Goal: Information Seeking & Learning: Learn about a topic

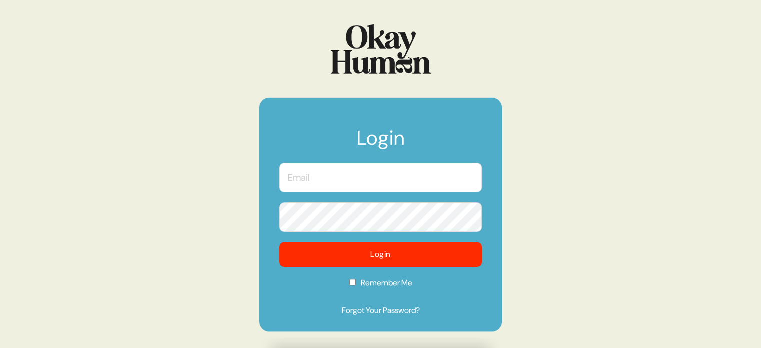
click at [422, 176] on input "text" at bounding box center [380, 178] width 203 height 30
click at [0, 347] on com-1password-button at bounding box center [0, 348] width 0 height 0
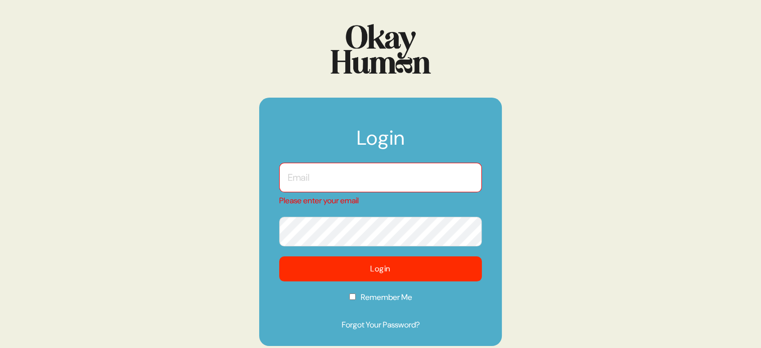
type input "[EMAIL_ADDRESS][DOMAIN_NAME]"
checkbox input "true"
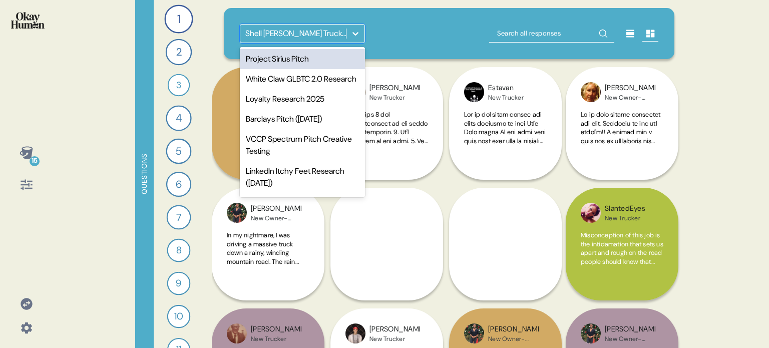
click at [364, 26] on div "option Project Sirius Pitch focused, 1 of 26. 26 results available. Use Up and …" at bounding box center [302, 33] width 125 height 19
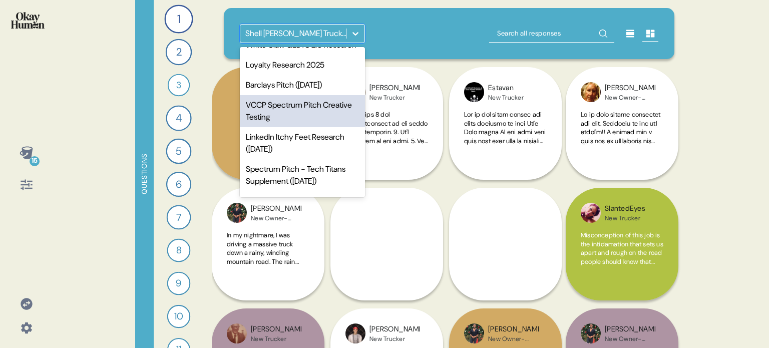
scroll to position [50, 0]
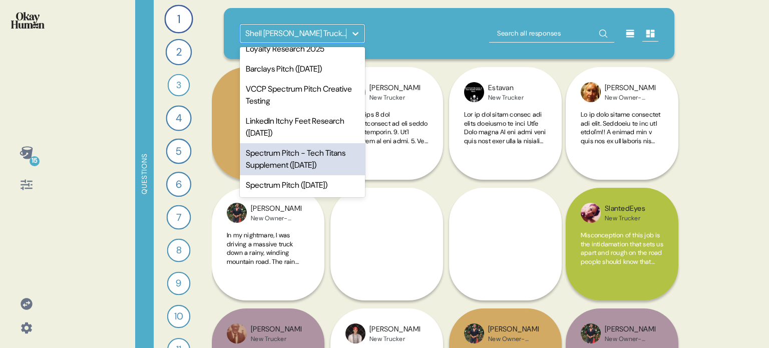
click at [295, 172] on div "Spectrum Pitch - Tech Titans Supplement (Dec. 2024)" at bounding box center [302, 159] width 125 height 32
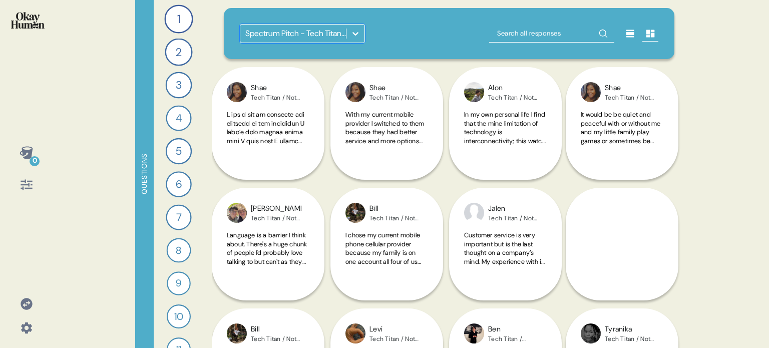
click at [349, 29] on div at bounding box center [355, 34] width 18 height 18
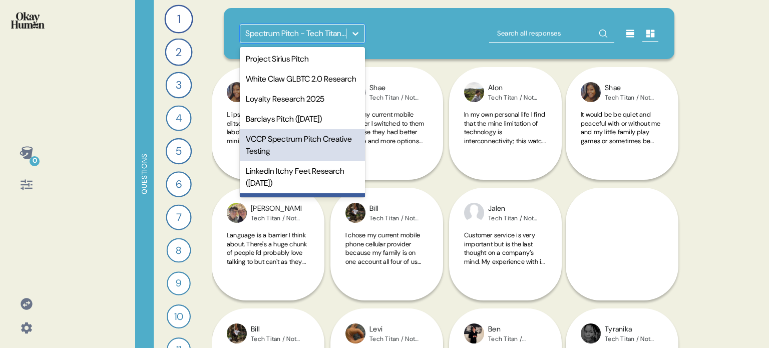
click at [288, 161] on div "VCCP Spectrum Pitch Creative Testing" at bounding box center [302, 145] width 125 height 32
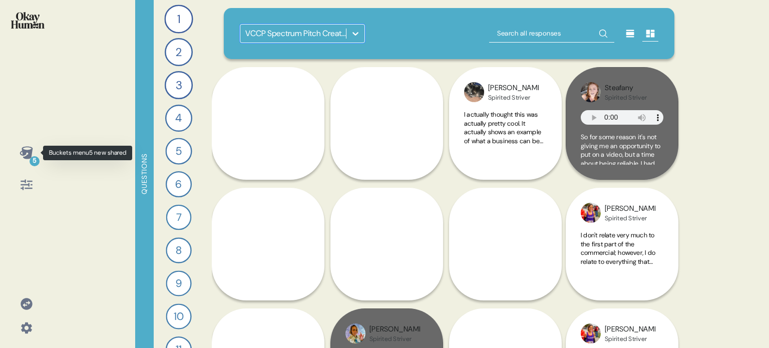
click at [28, 150] on icon at bounding box center [26, 152] width 13 height 13
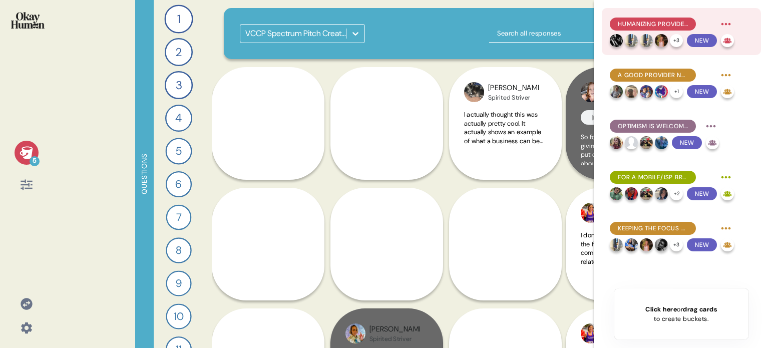
click at [665, 23] on span "Humanizing providers allows for connection with consumers." at bounding box center [653, 24] width 70 height 9
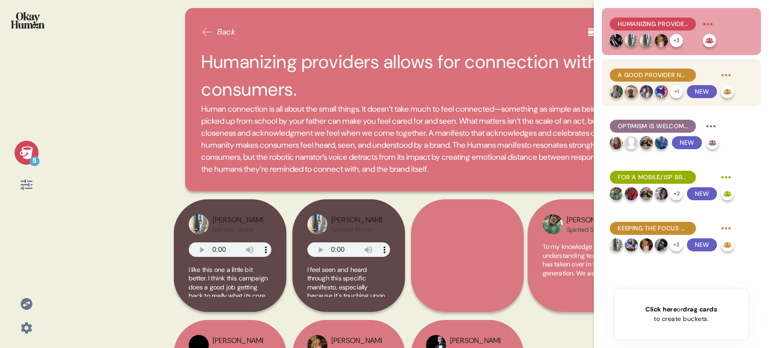
click at [666, 74] on span "A good provider needs to be reliable, and in order to be reliable, it needs to …" at bounding box center [653, 75] width 70 height 9
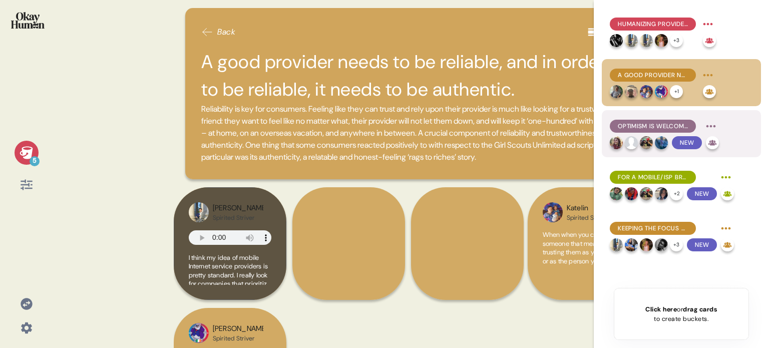
click at [667, 119] on div "Optimism is welcomed, but not at the expense of realistic messaging." at bounding box center [664, 126] width 109 height 16
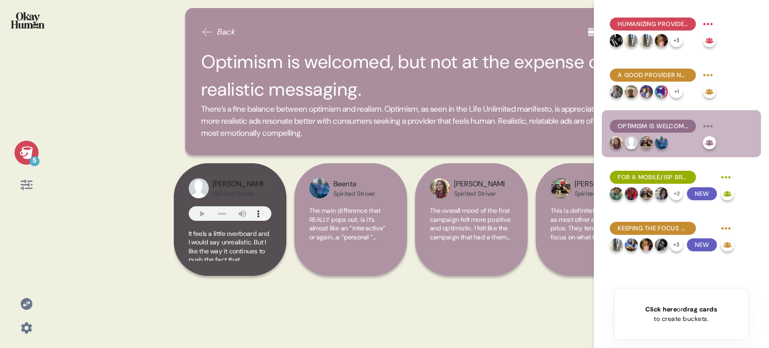
click at [16, 24] on img at bounding box center [28, 20] width 34 height 17
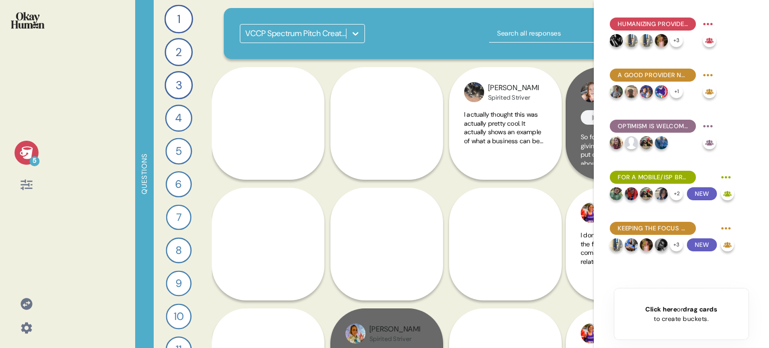
drag, startPoint x: 18, startPoint y: 143, endPoint x: 32, endPoint y: 153, distance: 17.2
click at [19, 144] on div "5" at bounding box center [26, 169] width 37 height 56
click at [32, 155] on icon at bounding box center [27, 153] width 14 height 14
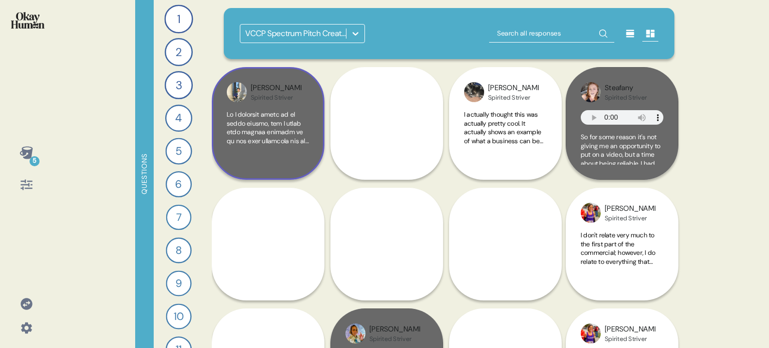
click at [319, 152] on div "Liam Spirited Striver" at bounding box center [268, 123] width 113 height 113
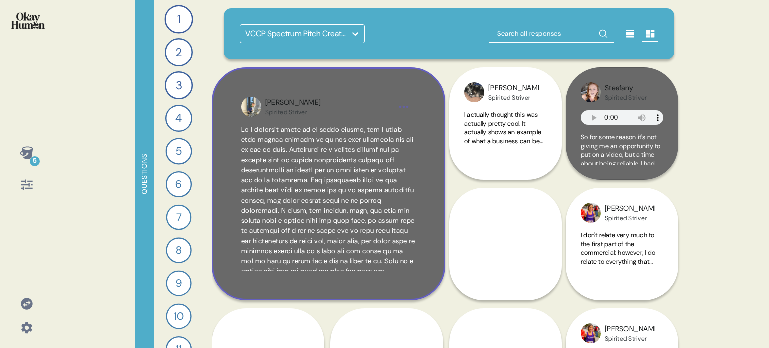
click at [425, 108] on div "Liam Spirited Striver" at bounding box center [328, 183] width 233 height 233
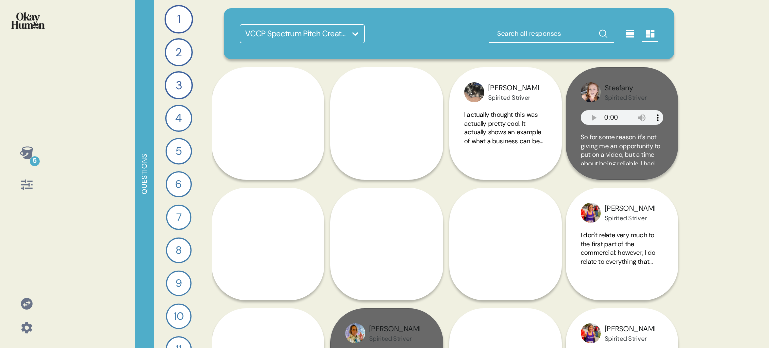
click at [27, 22] on img at bounding box center [28, 20] width 34 height 17
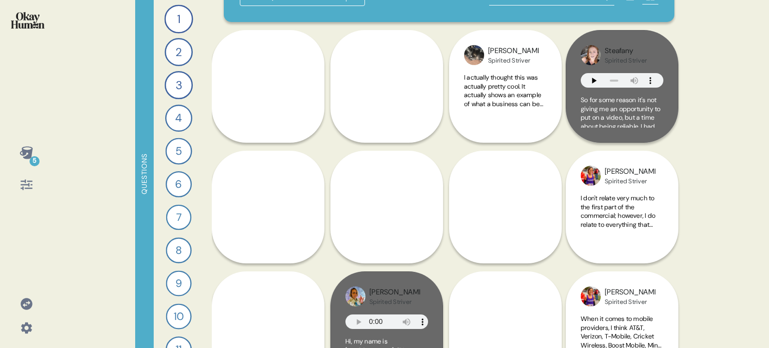
scroll to position [0, 0]
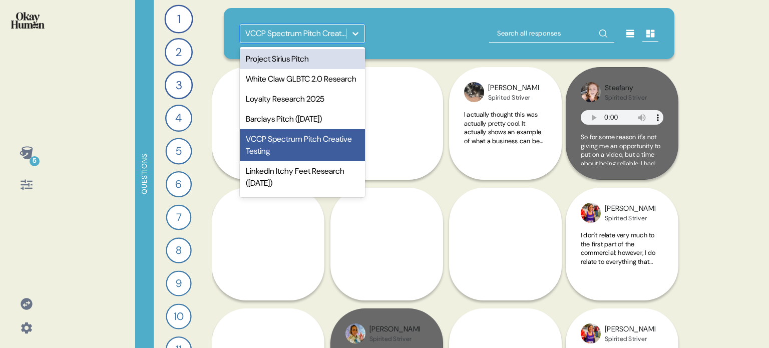
click at [357, 35] on icon at bounding box center [355, 34] width 10 height 10
click at [101, 45] on div "5 Questions 1 What connects with you or stands out about the Life Unlimited man…" at bounding box center [384, 174] width 769 height 348
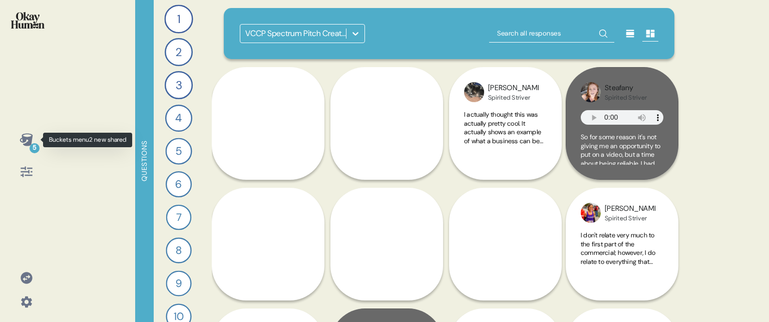
click at [30, 139] on icon at bounding box center [26, 139] width 13 height 13
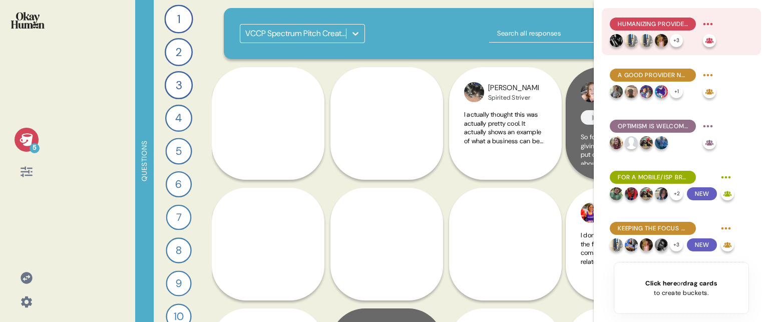
click at [687, 22] on span "Humanizing providers allows for connection with consumers." at bounding box center [653, 24] width 70 height 9
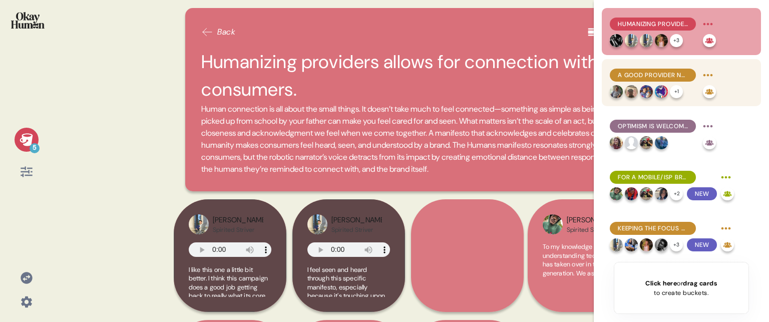
click at [665, 75] on span "A good provider needs to be reliable, and in order to be reliable, it needs to …" at bounding box center [653, 75] width 70 height 9
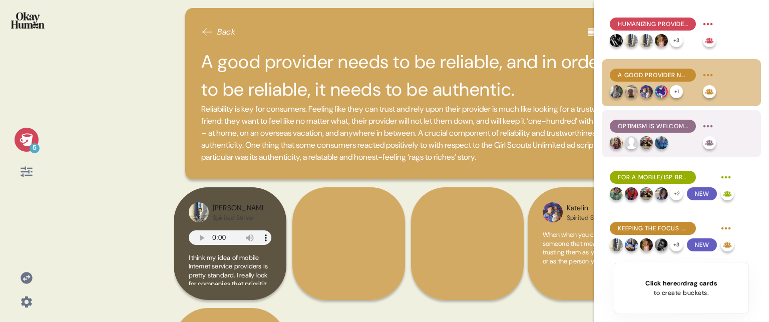
click at [676, 126] on span "Optimism is welcomed, but not at the expense of realistic messaging." at bounding box center [653, 126] width 70 height 9
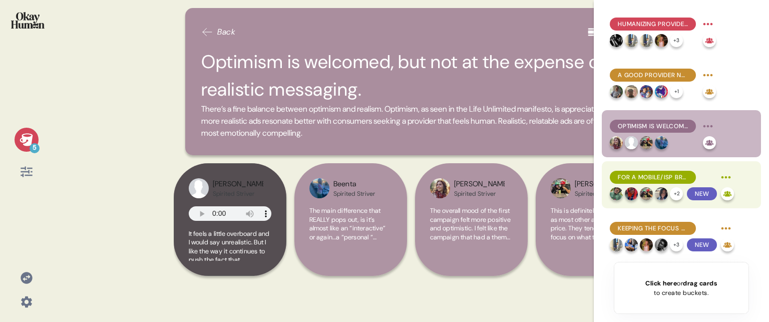
click at [680, 174] on span "For a mobile/ISP brand, reliability is about more than just uptime." at bounding box center [653, 177] width 70 height 9
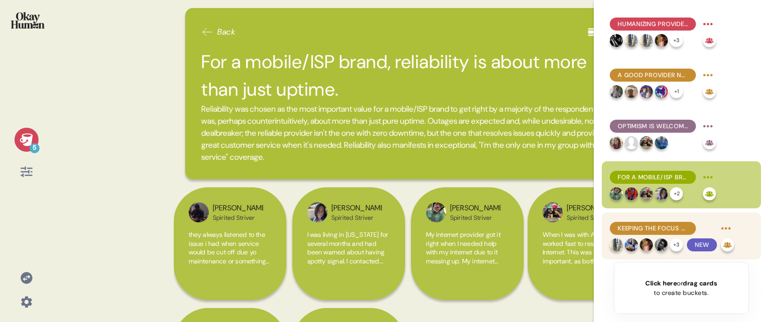
click at [686, 226] on span "Keeping the focus on humans and human impact is what makes the benefits feel li…" at bounding box center [653, 228] width 70 height 9
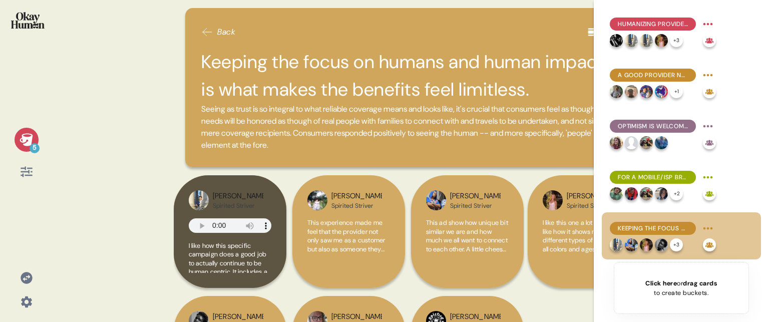
click at [27, 133] on icon at bounding box center [27, 140] width 14 height 14
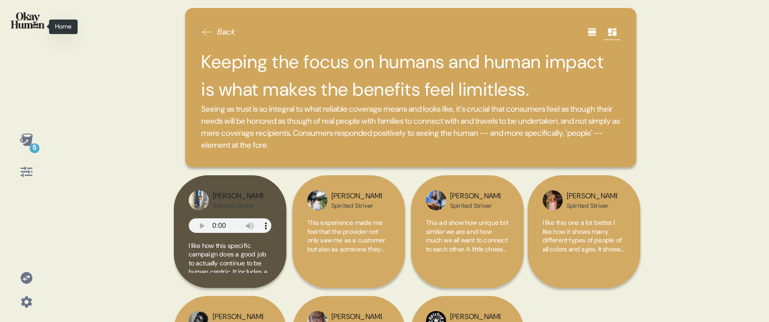
click at [25, 20] on img at bounding box center [28, 20] width 34 height 17
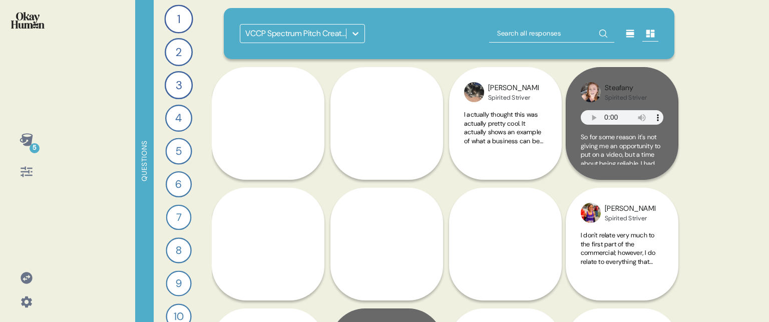
click at [356, 34] on icon at bounding box center [355, 34] width 6 height 4
click at [389, 32] on div "VCCP Spectrum Pitch Creative Testing" at bounding box center [449, 33] width 419 height 19
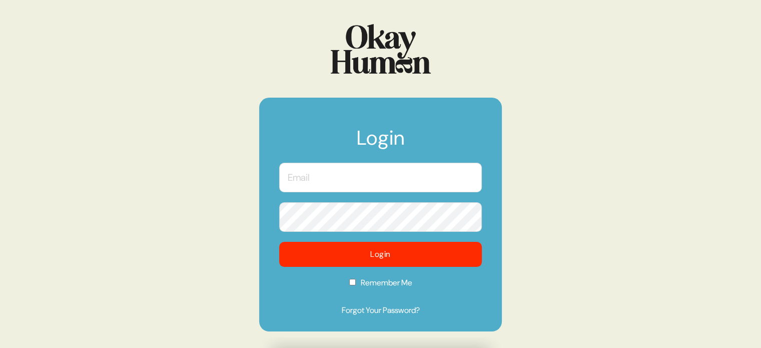
click at [360, 161] on form "Login Login Remember Me Forgot Your Password?" at bounding box center [380, 214] width 243 height 233
click at [364, 186] on input "text" at bounding box center [380, 178] width 203 height 30
type input "[EMAIL_ADDRESS][DOMAIN_NAME]"
checkbox input "true"
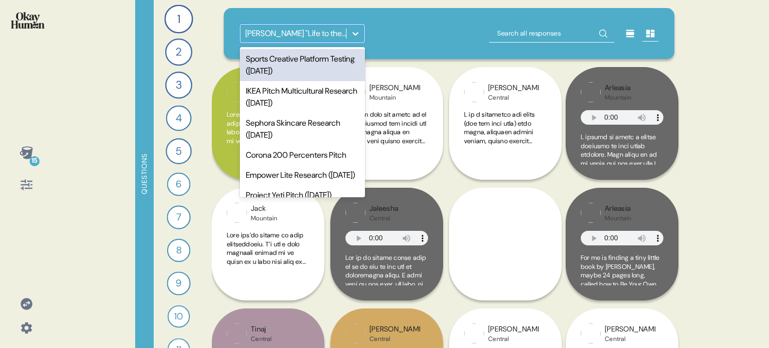
click at [356, 36] on icon at bounding box center [355, 34] width 10 height 10
click at [23, 302] on icon at bounding box center [27, 304] width 12 height 12
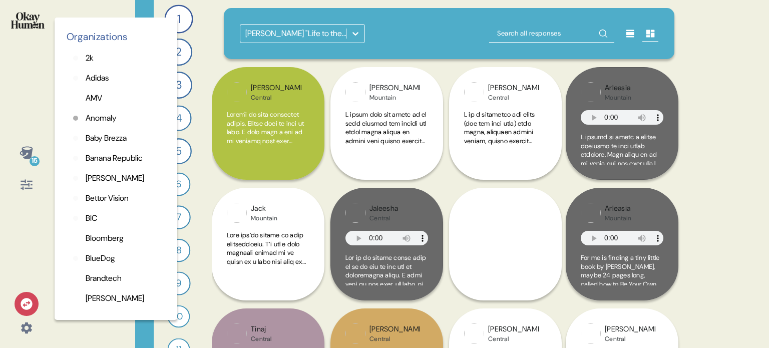
scroll to position [350, 0]
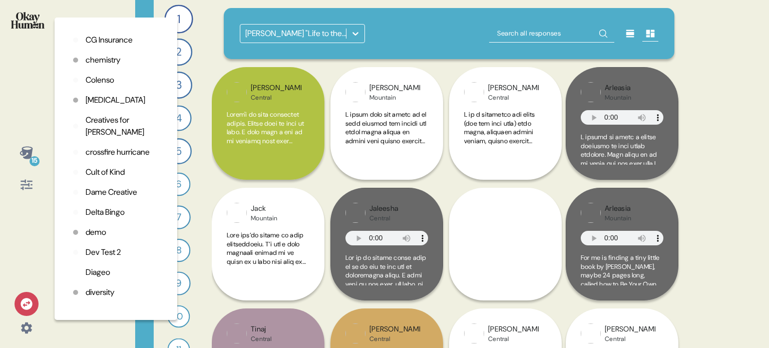
click at [106, 62] on p "chemistry" at bounding box center [103, 60] width 35 height 12
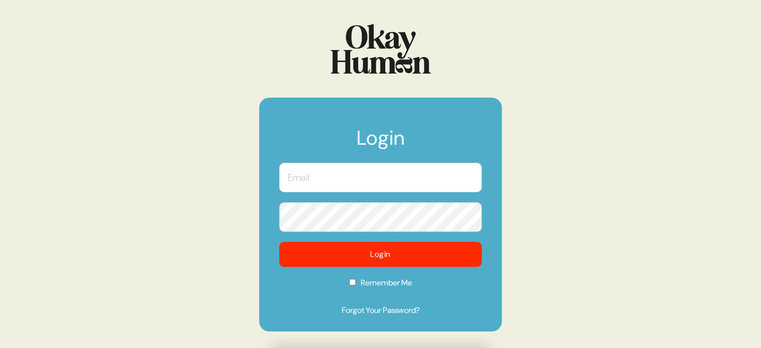
click at [372, 178] on input "text" at bounding box center [380, 178] width 203 height 30
type input "[EMAIL_ADDRESS][DOMAIN_NAME]"
checkbox input "true"
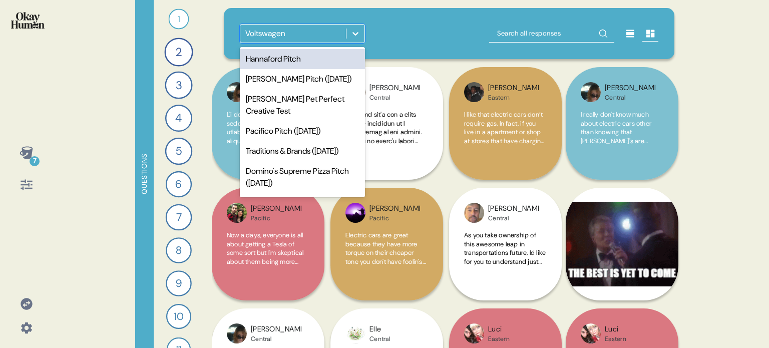
click at [357, 34] on icon at bounding box center [355, 34] width 10 height 10
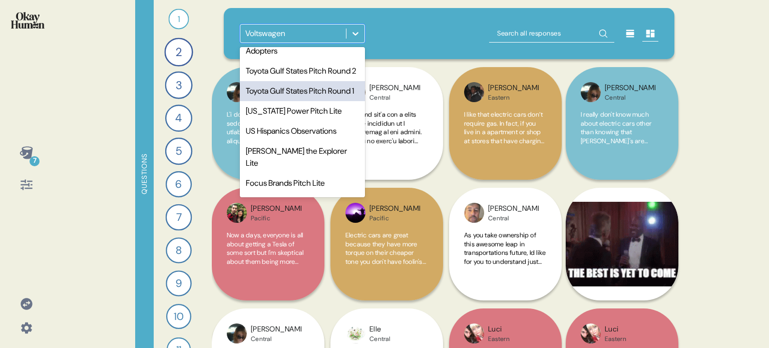
scroll to position [450, 0]
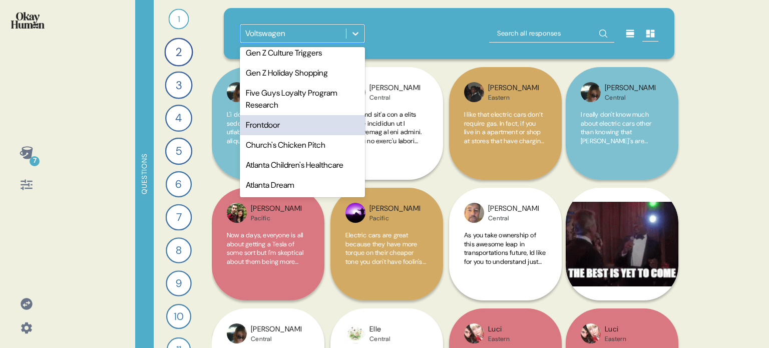
click at [306, 135] on div "Frontdoor" at bounding box center [302, 125] width 125 height 20
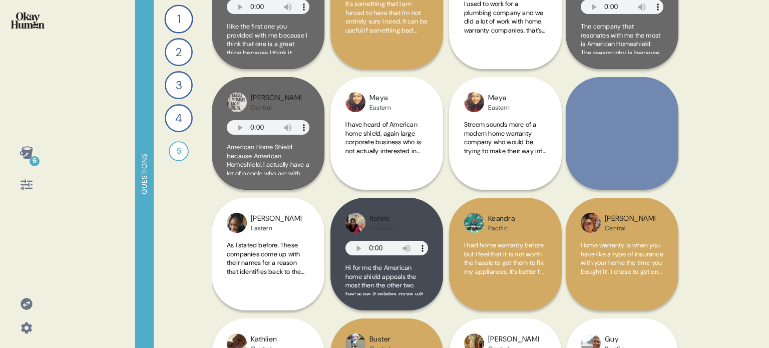
scroll to position [0, 0]
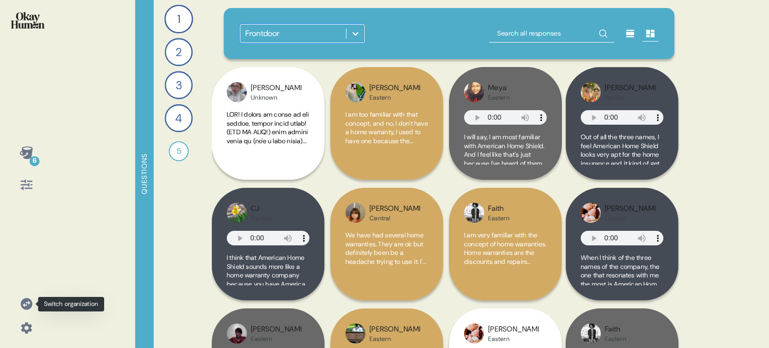
click at [23, 304] on icon at bounding box center [27, 304] width 12 height 12
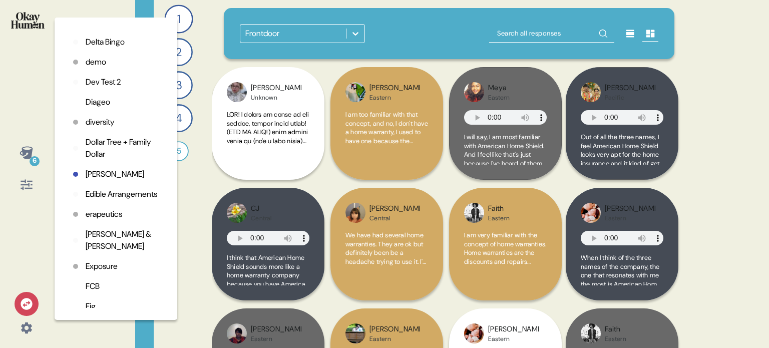
scroll to position [551, 0]
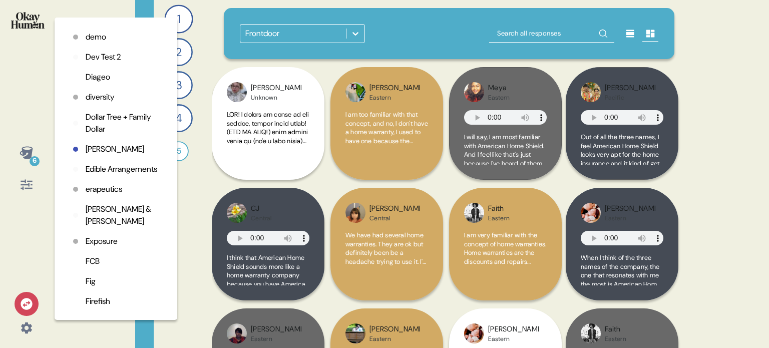
click at [90, 267] on p "FCB" at bounding box center [93, 261] width 14 height 12
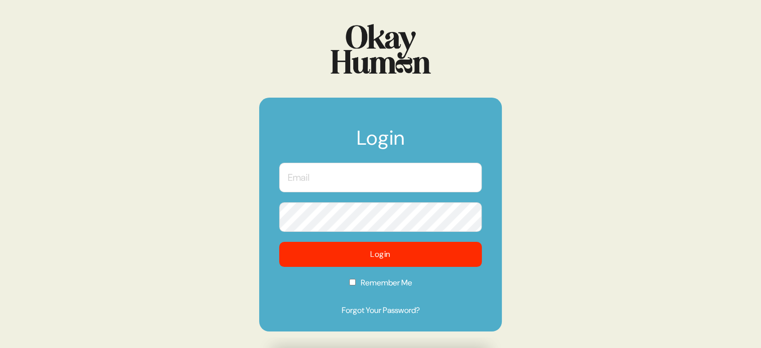
click at [410, 165] on input "text" at bounding box center [380, 178] width 203 height 30
type input "kara@sympler.co"
checkbox input "true"
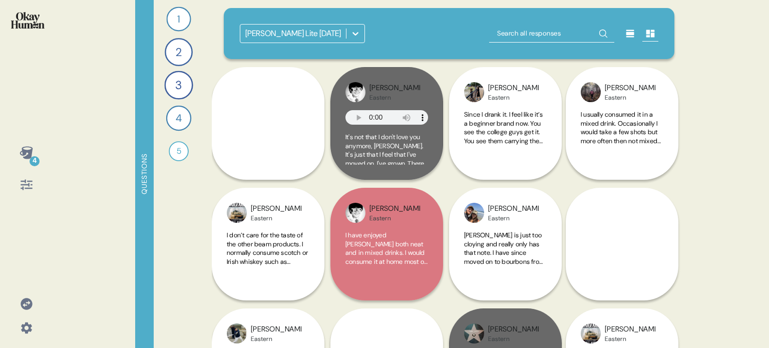
click at [360, 31] on icon at bounding box center [355, 34] width 10 height 10
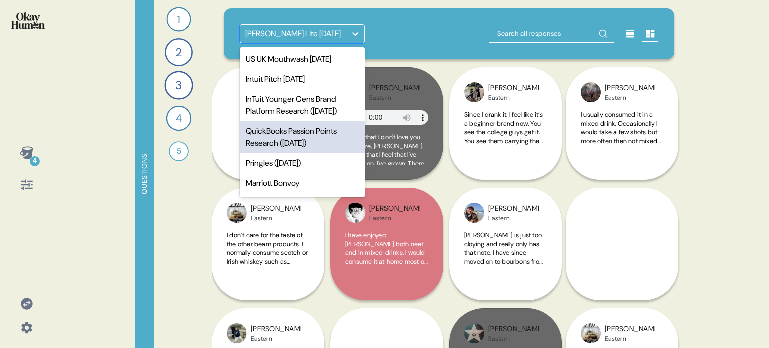
click at [292, 153] on div "QuickBooks Passion Points Research (June 2024)" at bounding box center [302, 137] width 125 height 32
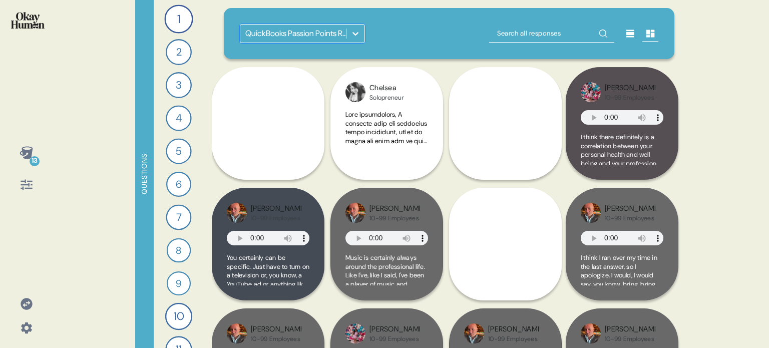
click at [27, 304] on icon at bounding box center [27, 304] width 12 height 12
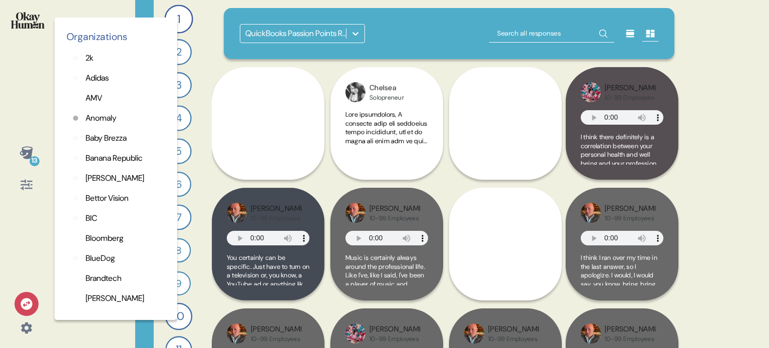
scroll to position [150, 0]
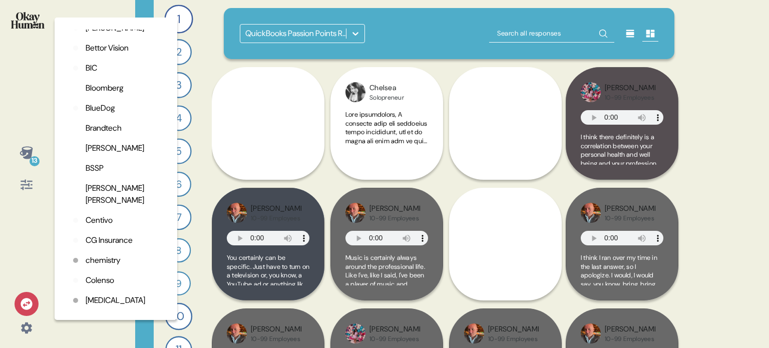
click at [107, 262] on p "chemistry" at bounding box center [103, 260] width 35 height 12
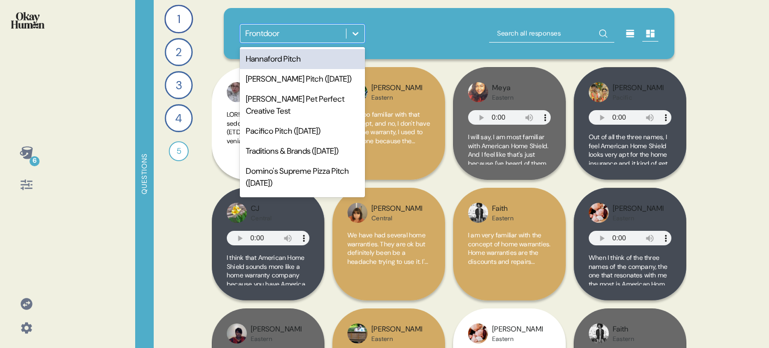
click at [349, 33] on div at bounding box center [355, 34] width 18 height 18
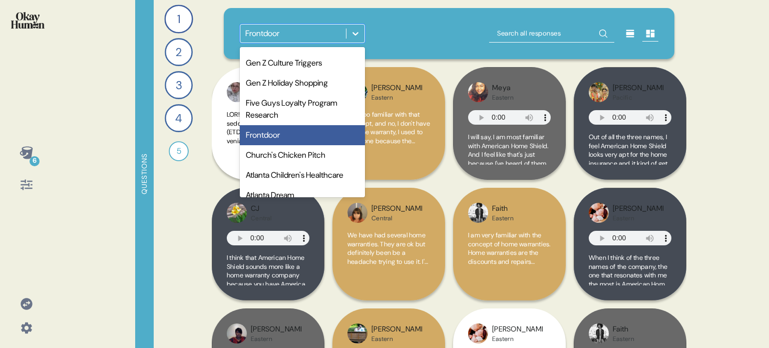
scroll to position [460, 0]
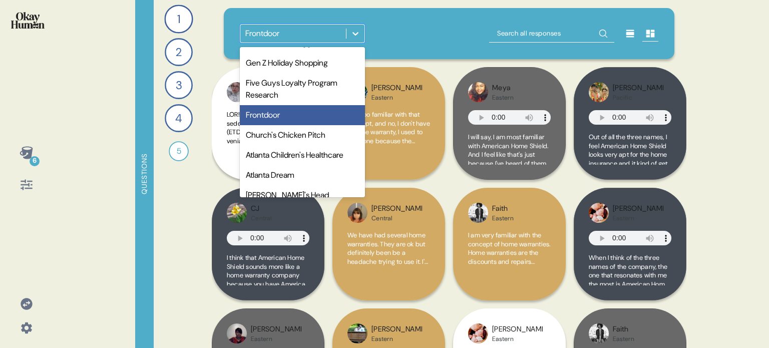
click at [285, 125] on div "Frontdoor" at bounding box center [302, 115] width 125 height 20
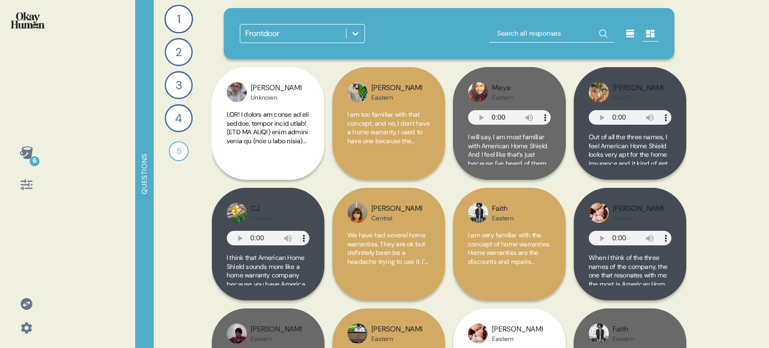
click at [357, 35] on icon at bounding box center [355, 34] width 10 height 10
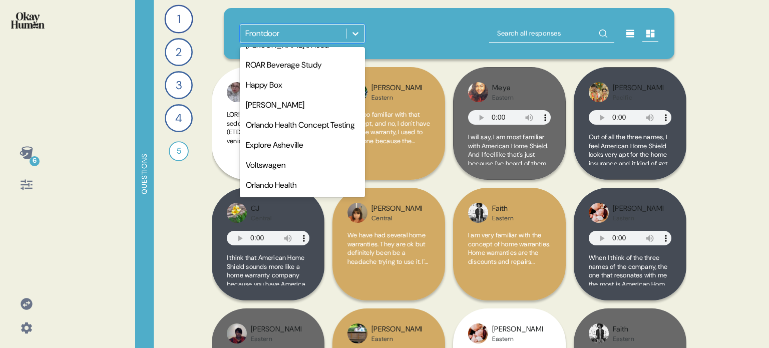
scroll to position [671, 0]
click at [175, 220] on div "1 What's your familiarity with home warranties? 41 Responses text Responses 2 W…" at bounding box center [179, 174] width 50 height 348
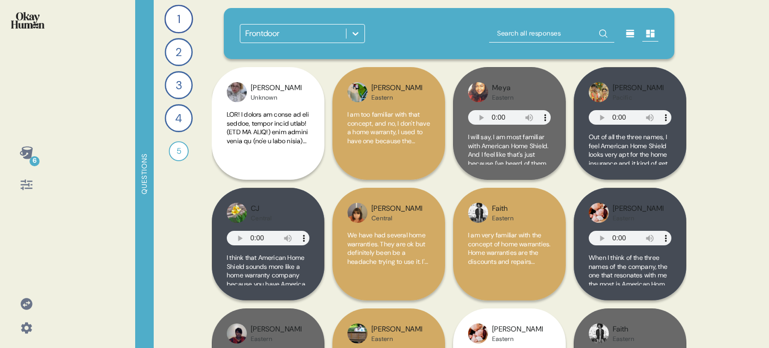
drag, startPoint x: 88, startPoint y: 230, endPoint x: 86, endPoint y: 238, distance: 8.9
click at [88, 230] on div "6 Questions 1 What's your familiarity with home warranties? 41 Responses text R…" at bounding box center [384, 174] width 769 height 348
click at [24, 307] on icon at bounding box center [27, 304] width 12 height 12
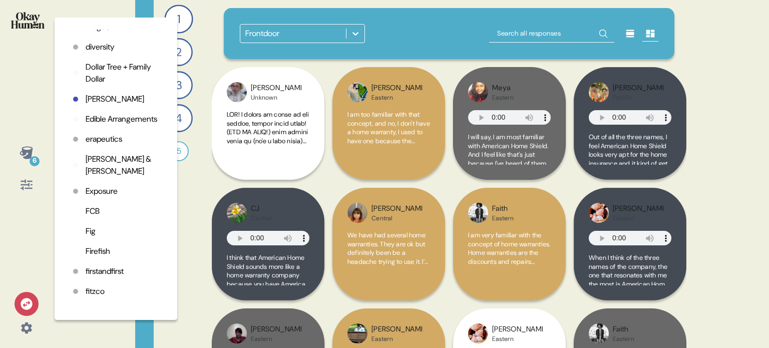
scroll to position [851, 0]
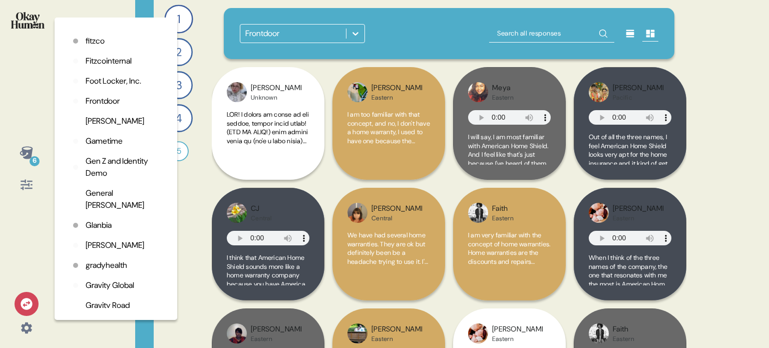
click at [103, 106] on div "Organizations 2k Adidas AMV Anomaly Baby Brezza Banana Republic Barkley Bettor …" at bounding box center [116, 169] width 107 height 278
click at [103, 107] on p "Frontdoor" at bounding box center [103, 101] width 34 height 12
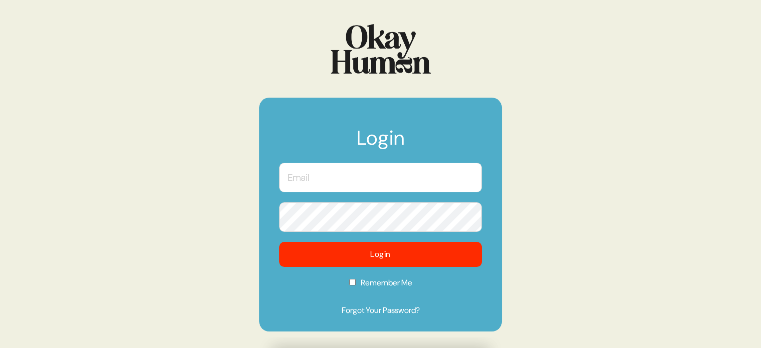
click at [368, 179] on input "text" at bounding box center [380, 178] width 203 height 30
type input "kara@sympler.co"
checkbox input "true"
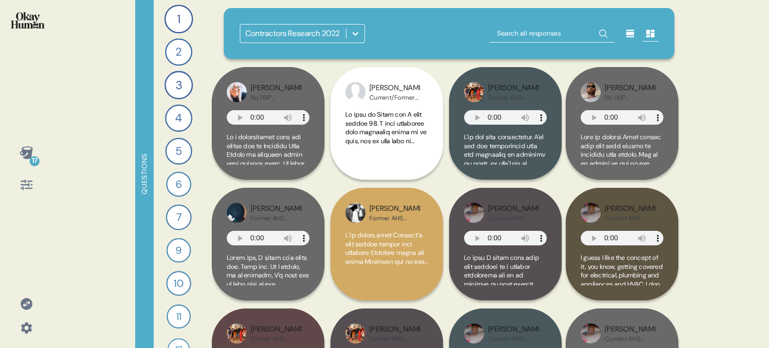
click at [97, 145] on div "17 Questions 1 Tell me about your experience with home warranties/Home Service …" at bounding box center [384, 174] width 769 height 348
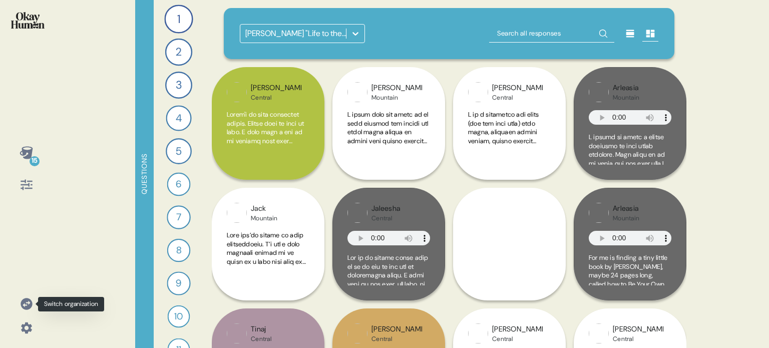
click at [26, 305] on icon at bounding box center [27, 304] width 14 height 14
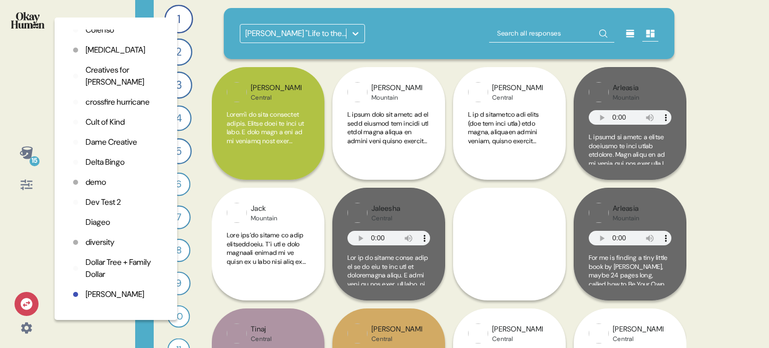
scroll to position [551, 0]
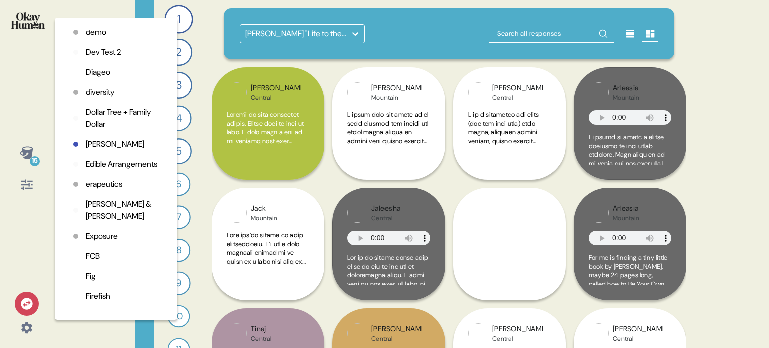
click at [91, 262] on p "FCB" at bounding box center [93, 256] width 14 height 12
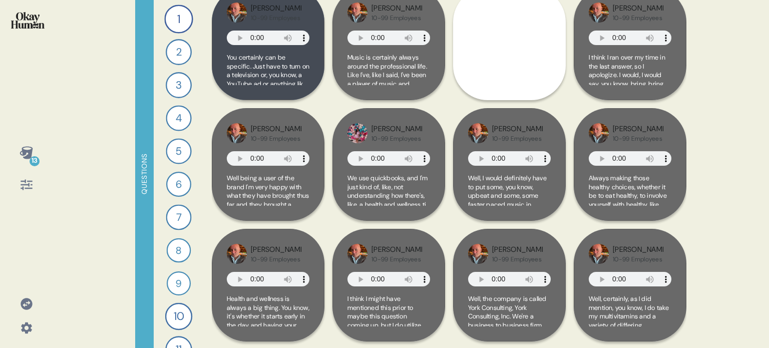
scroll to position [150, 0]
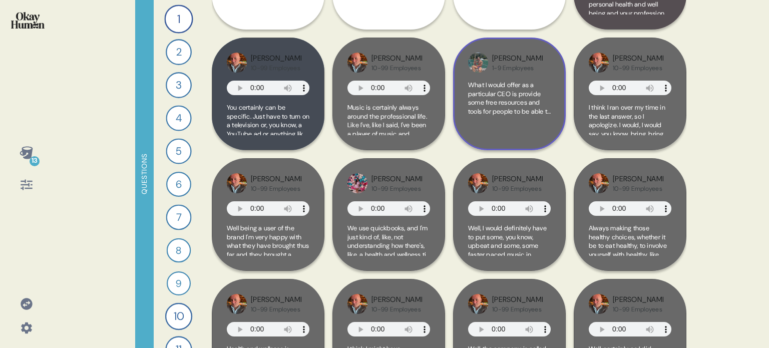
click at [537, 96] on span "What I would offer as a particular CEO is provide some free resources and tools…" at bounding box center [509, 239] width 83 height 316
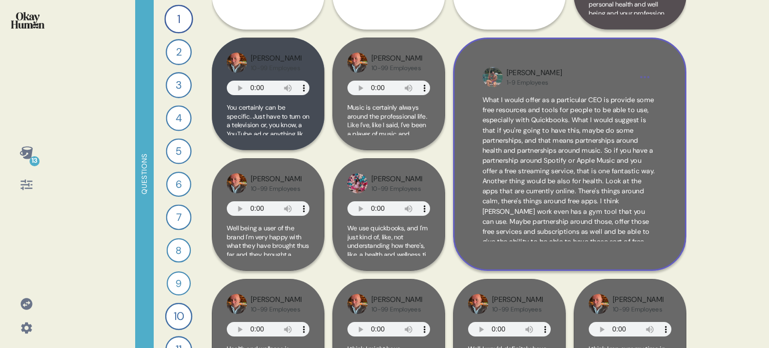
click at [670, 244] on div "[PERSON_NAME] 1-9 Employees What I would offer as a particular CEO is provide s…" at bounding box center [569, 154] width 233 height 233
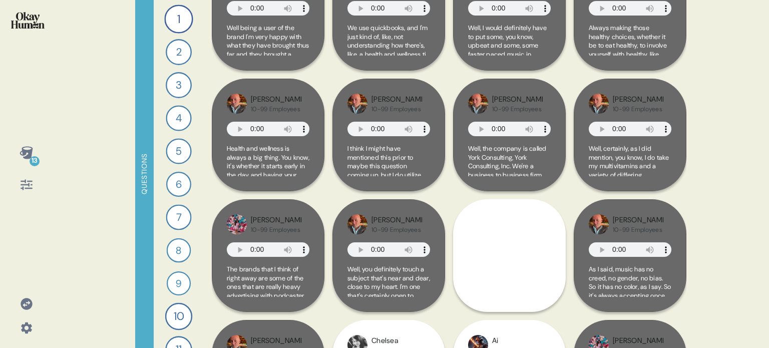
scroll to position [551, 0]
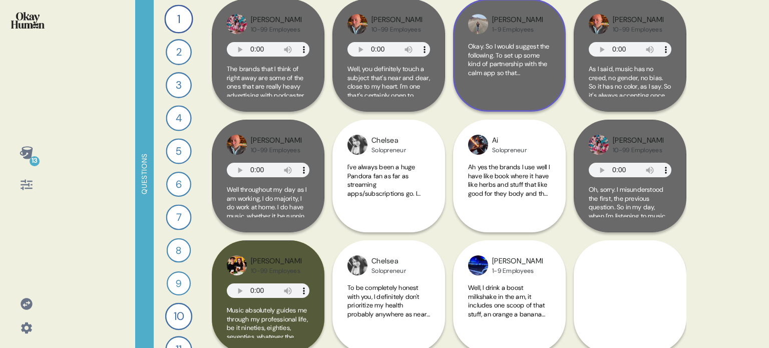
click at [551, 81] on div "Sari 1-9 Employees Okay. So I would suggest the following. To set up some kind …" at bounding box center [509, 55] width 113 height 113
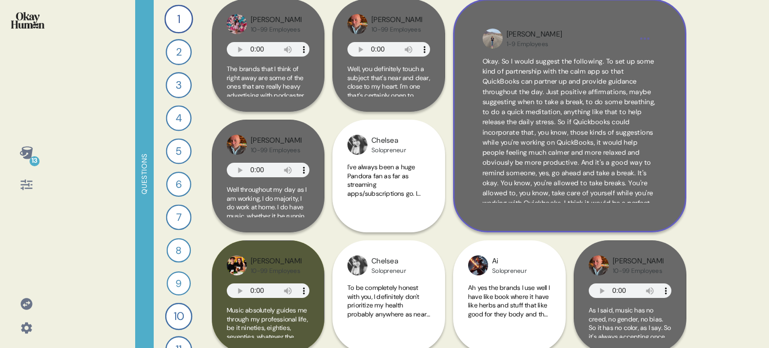
click at [649, 190] on span "Okay. So I would suggest the following. To set up some kind of partnership with…" at bounding box center [568, 137] width 173 height 161
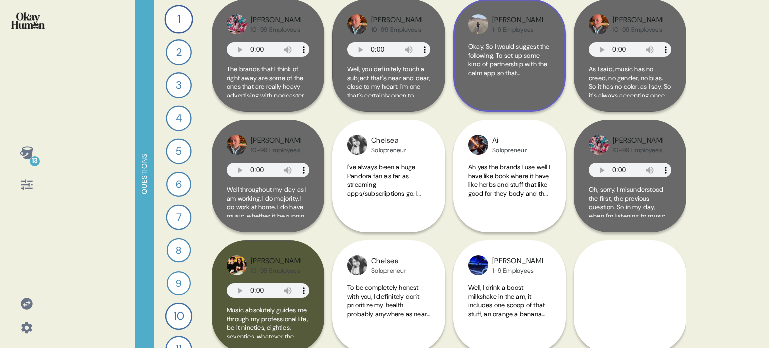
click at [513, 86] on div "Okay. So I would suggest the following. To set up some kind of partnership with…" at bounding box center [509, 69] width 83 height 55
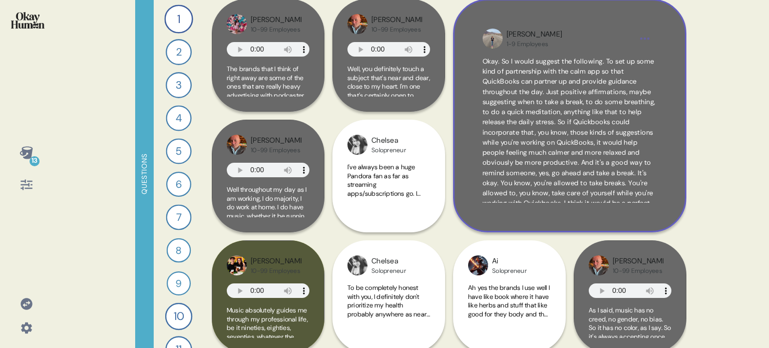
click at [609, 140] on span "Okay. So I would suggest the following. To set up some kind of partnership with…" at bounding box center [568, 137] width 173 height 161
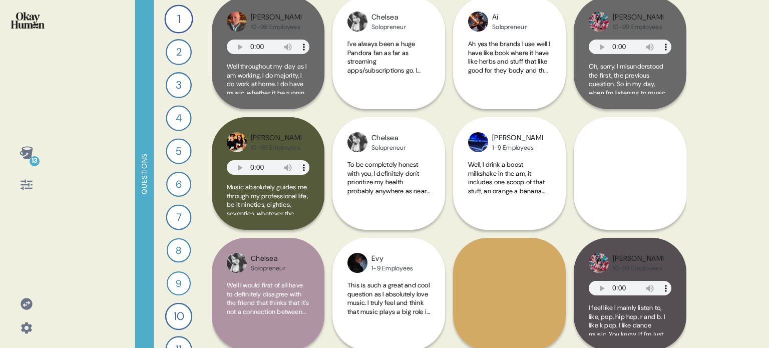
scroll to position [701, 0]
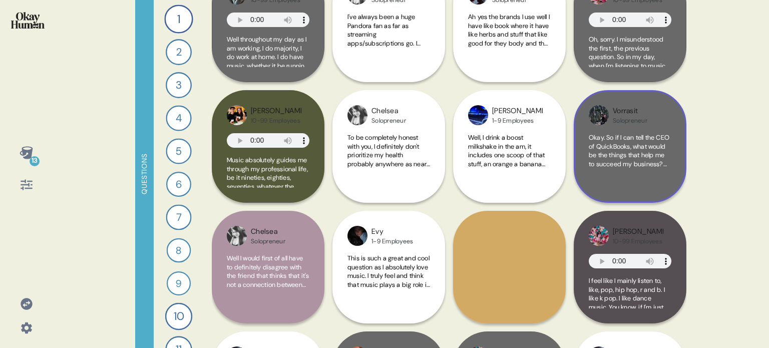
click at [641, 152] on span "Okay. So if I can tell the CEO of QuickBooks, what would be the things that hel…" at bounding box center [630, 256] width 82 height 246
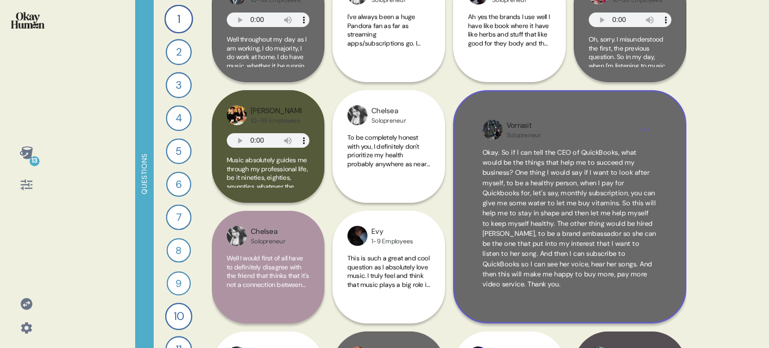
scroll to position [5, 0]
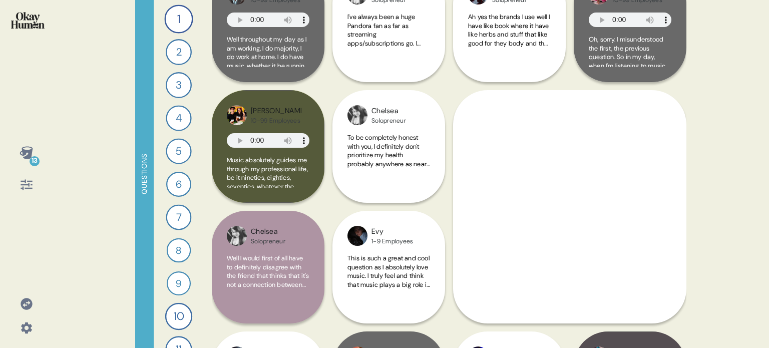
click at [29, 21] on img at bounding box center [28, 20] width 34 height 17
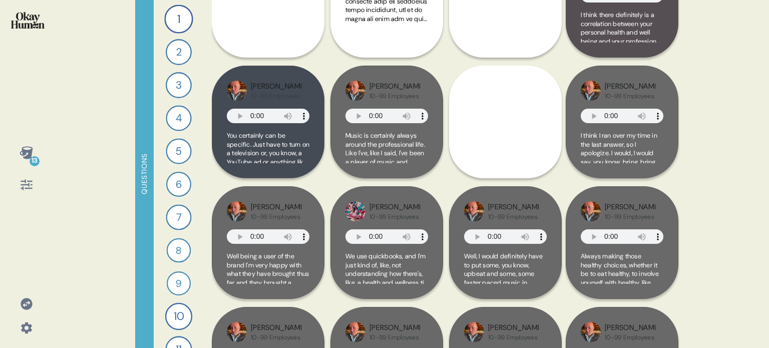
scroll to position [150, 0]
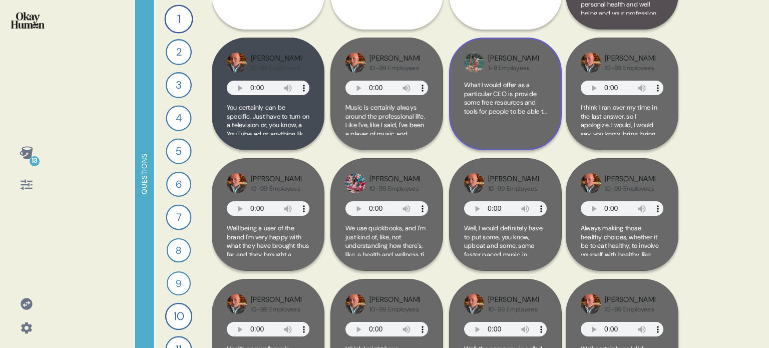
click at [543, 121] on div "What I would offer as a particular CEO is provide some free resources and tools…" at bounding box center [505, 108] width 83 height 55
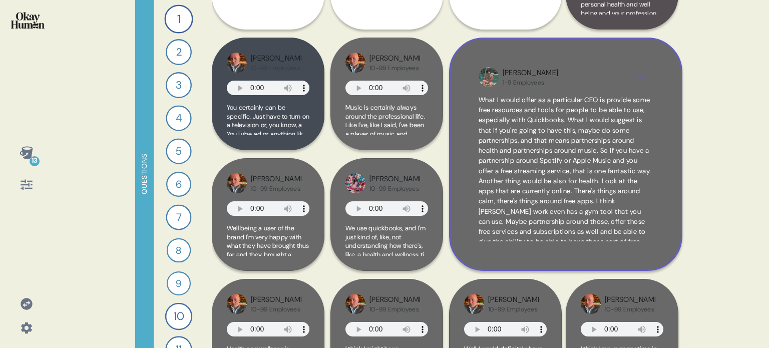
click at [656, 72] on div "[PERSON_NAME] 1-9 Employees What I would offer as a particular CEO is provide s…" at bounding box center [565, 154] width 233 height 233
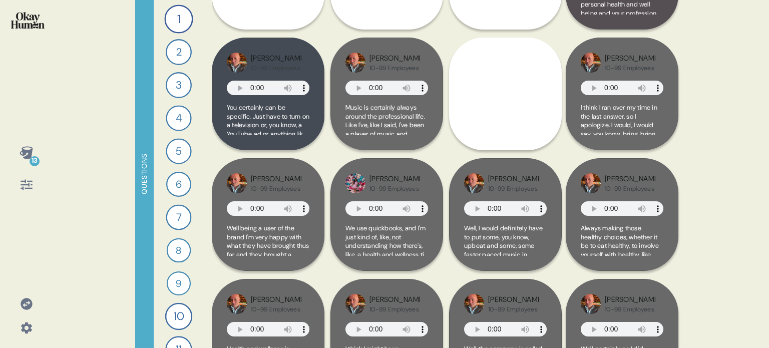
click at [14, 28] on img at bounding box center [28, 20] width 34 height 17
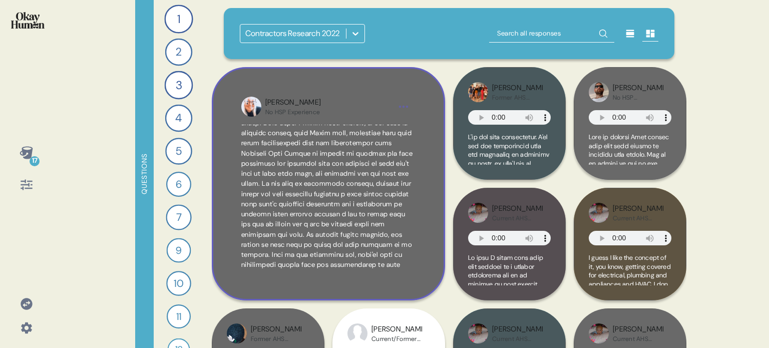
scroll to position [77, 0]
click at [280, 156] on span at bounding box center [328, 258] width 174 height 405
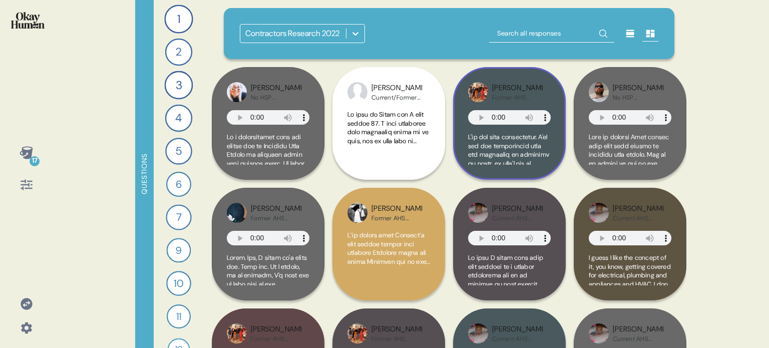
click at [553, 152] on div "Sam Former AHS Contractor" at bounding box center [509, 123] width 113 height 113
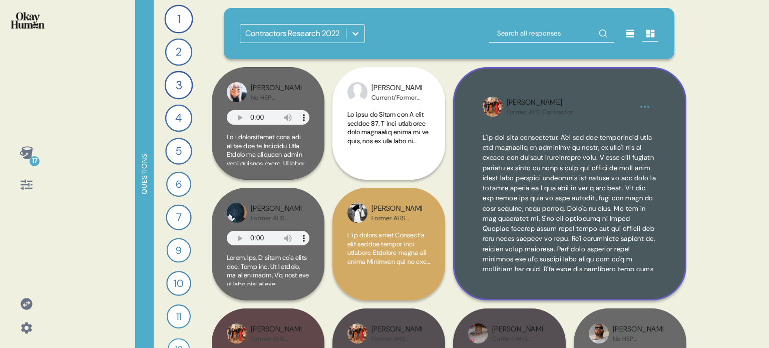
click at [553, 152] on span at bounding box center [569, 249] width 174 height 233
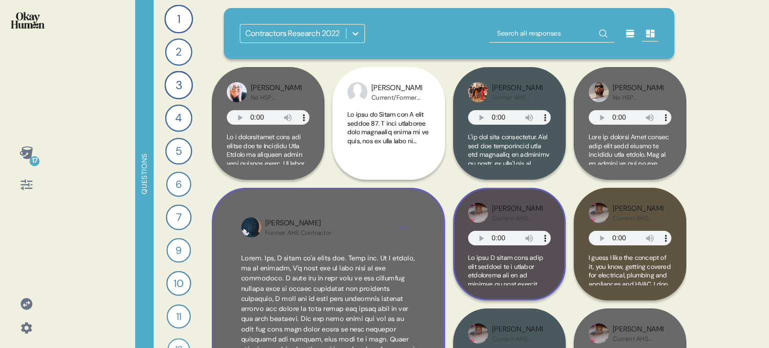
scroll to position [100, 0]
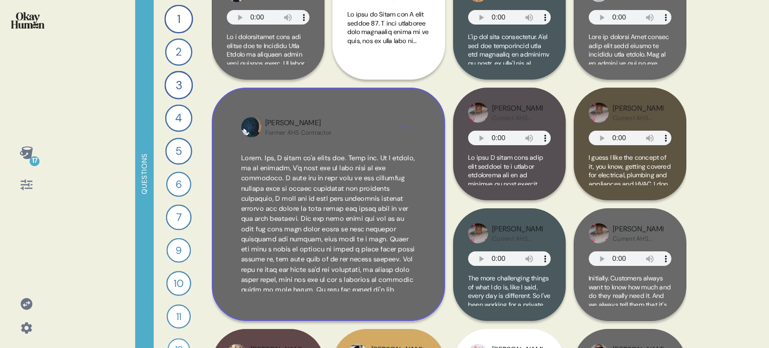
click at [375, 139] on div "James Former AHS Contractor" at bounding box center [328, 204] width 233 height 233
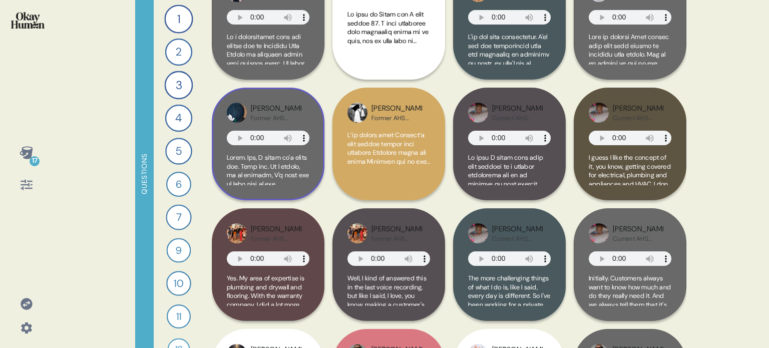
click at [309, 176] on span at bounding box center [268, 169] width 83 height 32
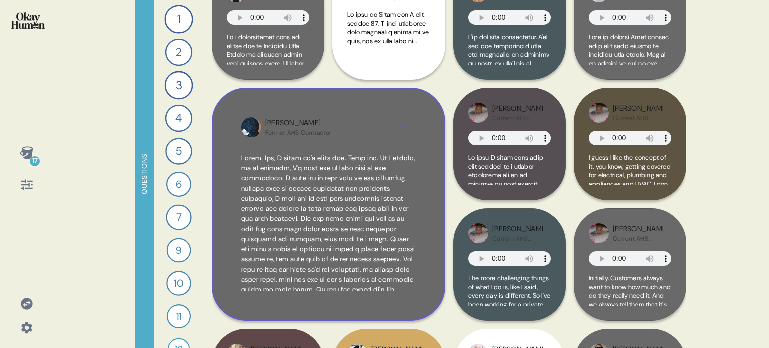
click at [291, 176] on span at bounding box center [328, 259] width 174 height 211
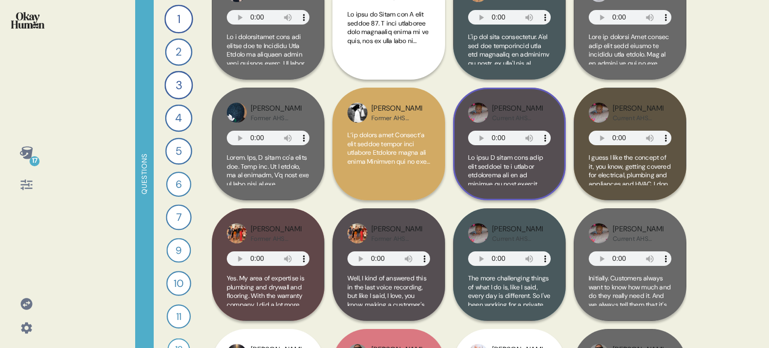
scroll to position [0, 0]
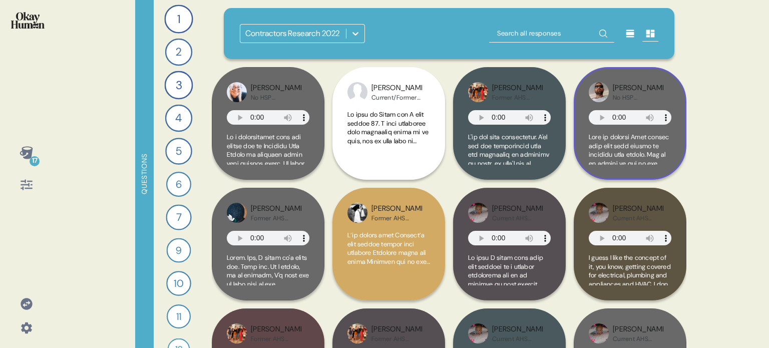
click at [657, 161] on span at bounding box center [630, 326] width 83 height 386
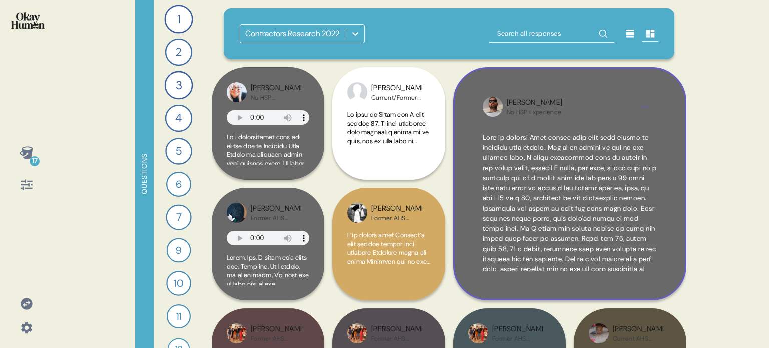
click at [597, 95] on div "Dustin No HSP Experience" at bounding box center [569, 183] width 233 height 233
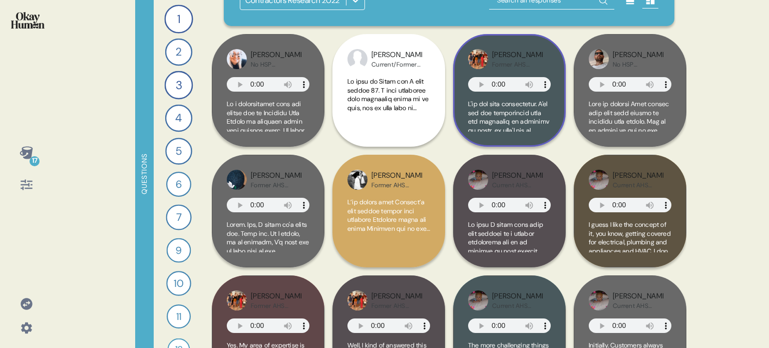
scroll to position [50, 0]
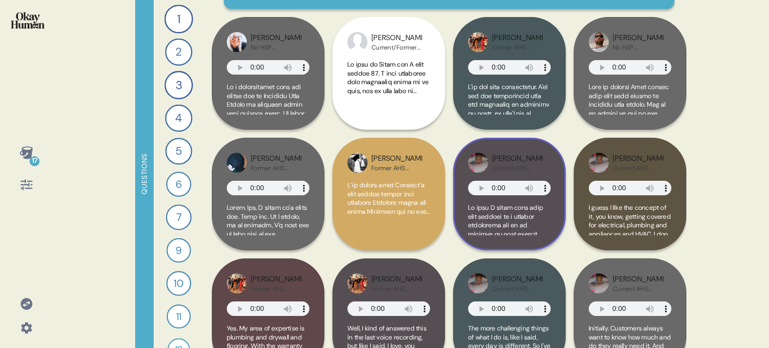
click at [544, 224] on span at bounding box center [509, 219] width 83 height 32
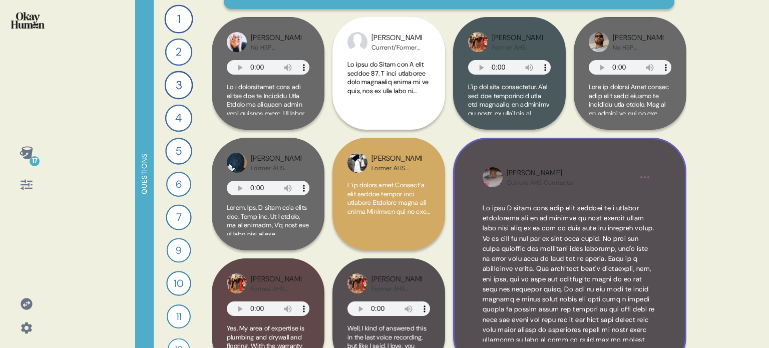
click at [557, 201] on div at bounding box center [569, 268] width 174 height 146
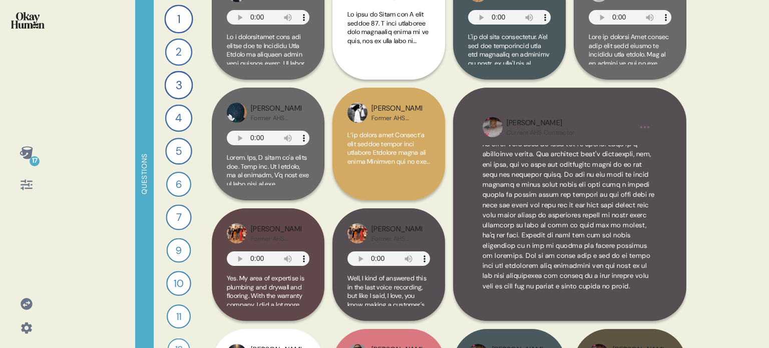
scroll to position [0, 0]
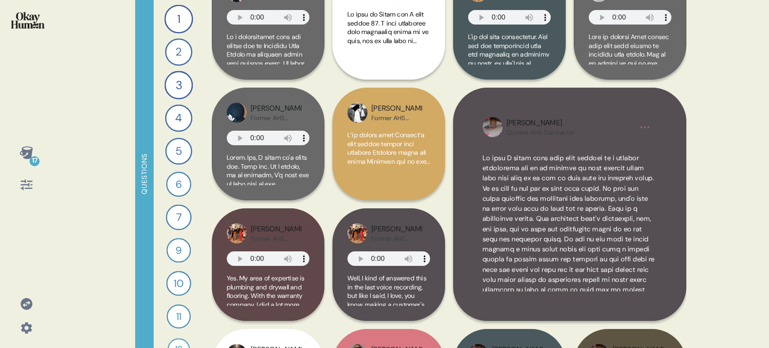
click at [626, 246] on span at bounding box center [568, 254] width 172 height 201
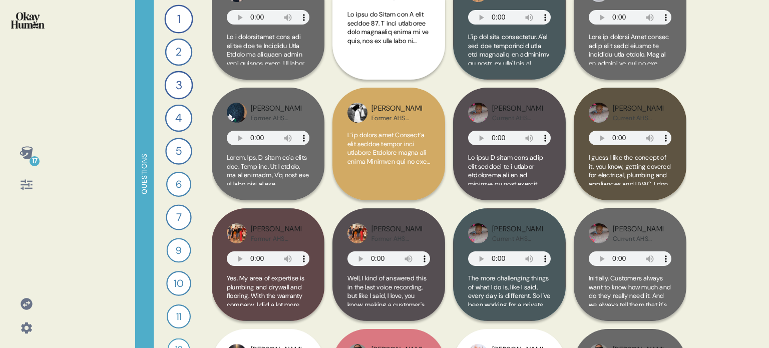
click at [28, 24] on img at bounding box center [28, 20] width 34 height 17
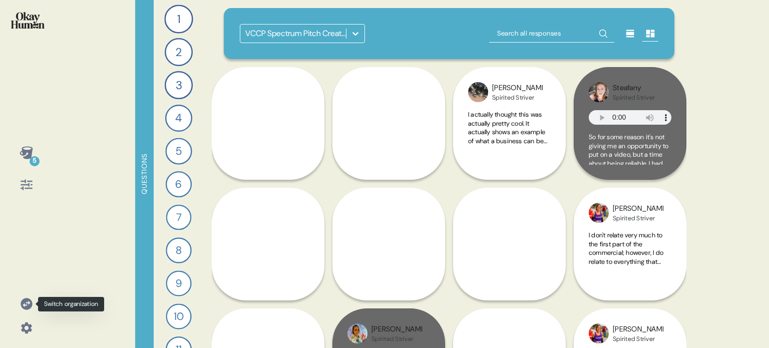
click at [22, 304] on icon at bounding box center [27, 304] width 12 height 12
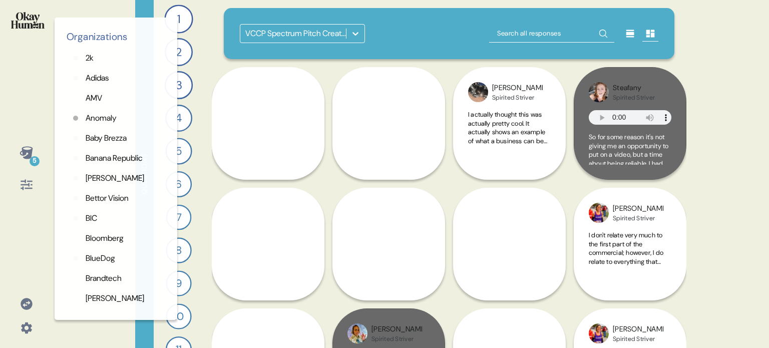
click at [31, 326] on icon at bounding box center [26, 327] width 11 height 11
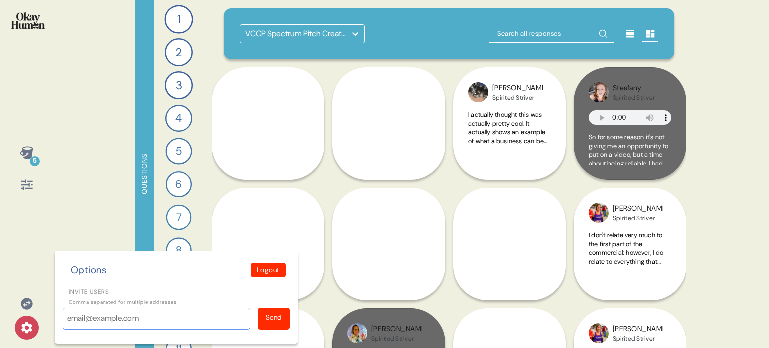
paste input "[EMAIL_ADDRESS][PERSON_NAME][DOMAIN_NAME]"
type input "[EMAIL_ADDRESS][PERSON_NAME][DOMAIN_NAME]"
click at [276, 318] on div "Send" at bounding box center [274, 317] width 16 height 11
